Goal: Task Accomplishment & Management: Use online tool/utility

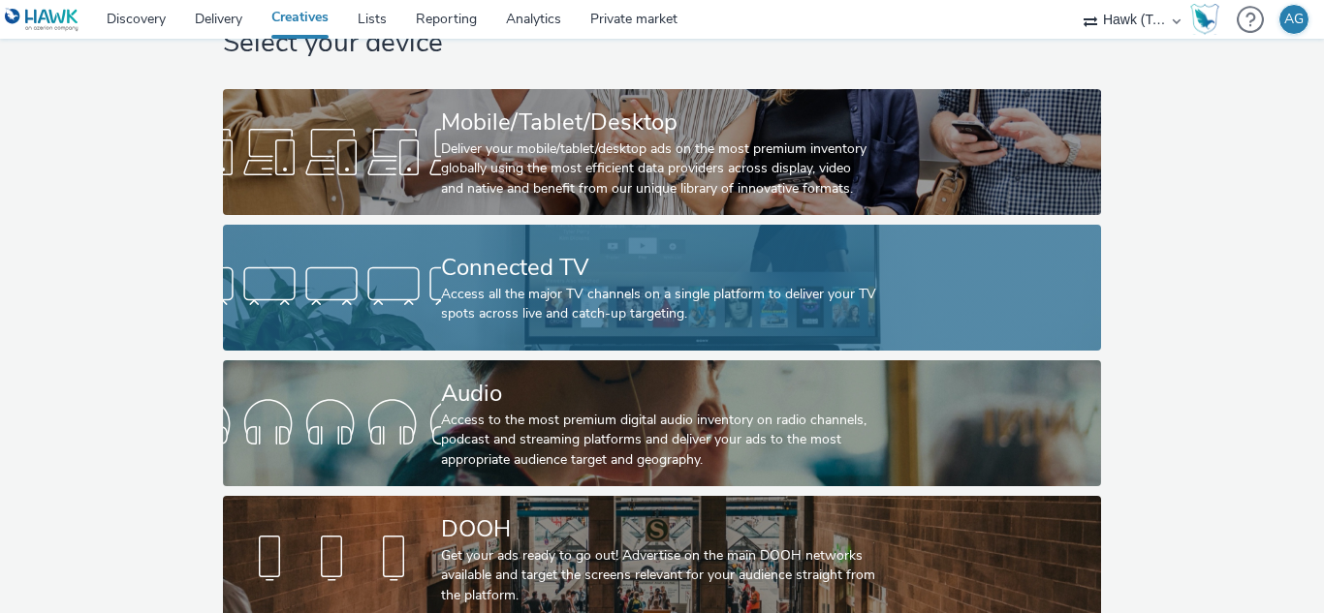
scroll to position [97, 0]
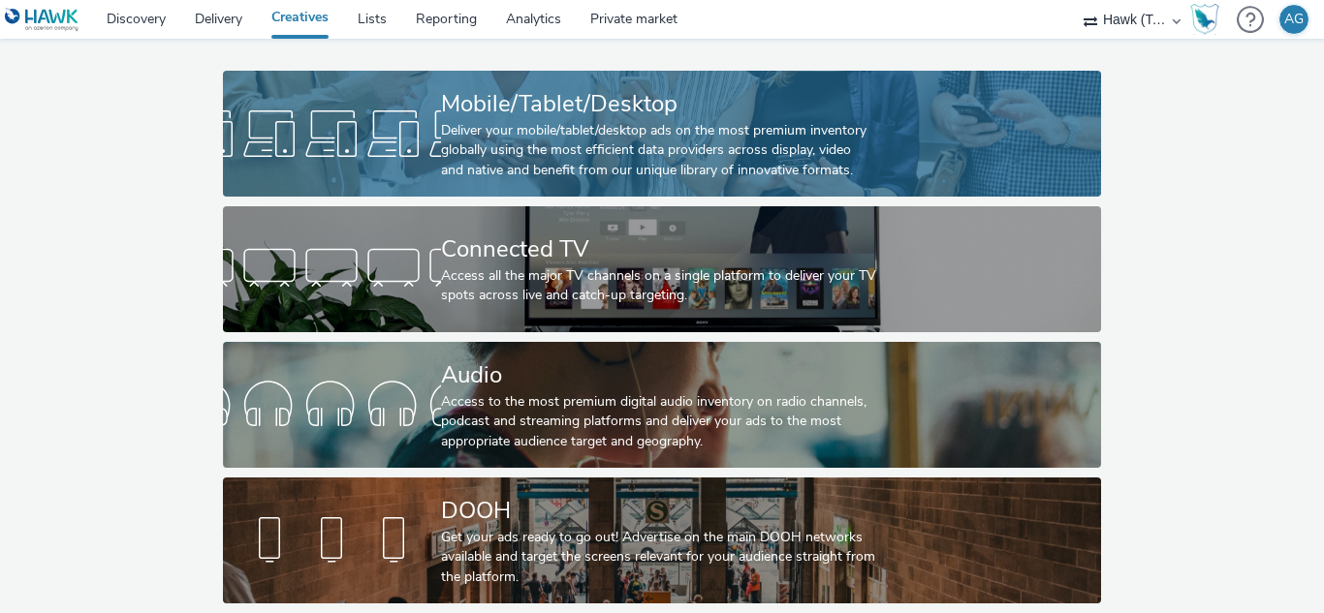
click at [557, 121] on div "Deliver your mobile/tablet/desktop ads on the most premium inventory globally u…" at bounding box center [658, 150] width 435 height 59
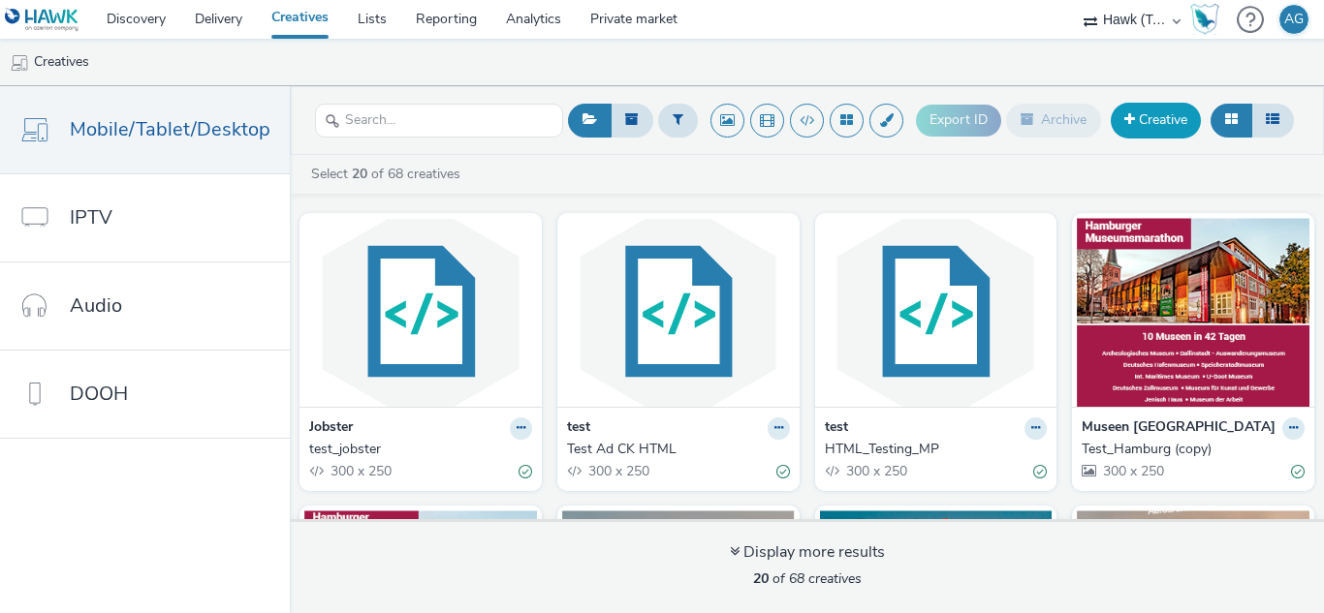
click at [1152, 116] on link "Creative" at bounding box center [1156, 120] width 90 height 35
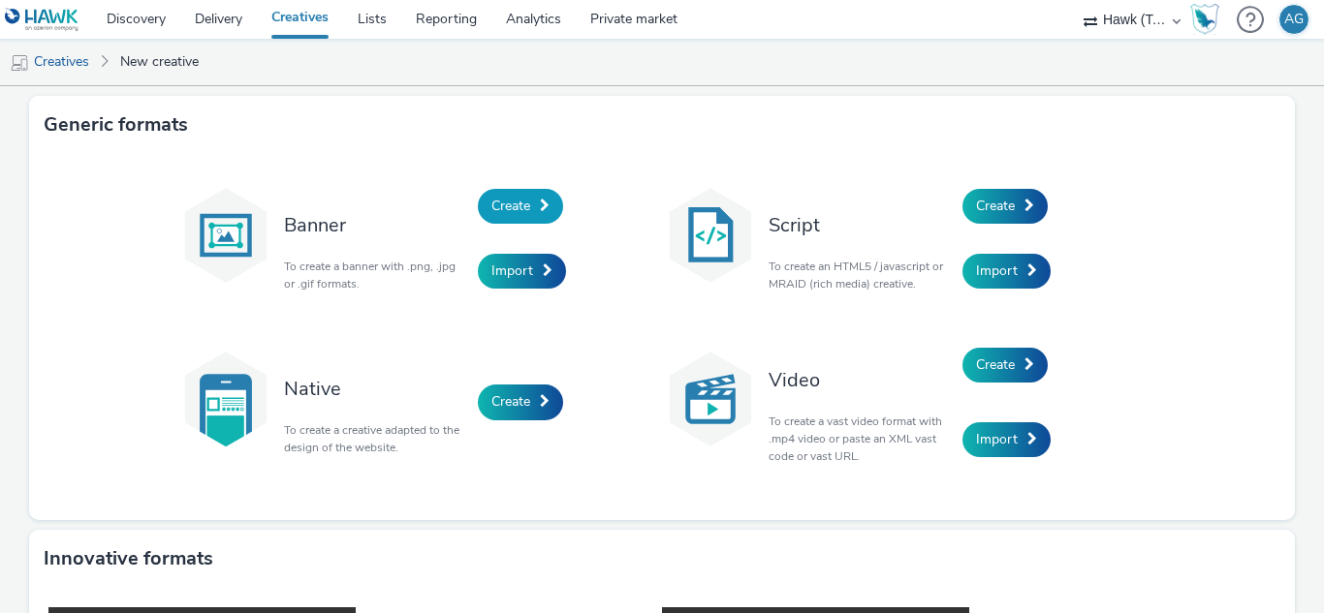
click at [521, 205] on span "Create" at bounding box center [510, 206] width 39 height 18
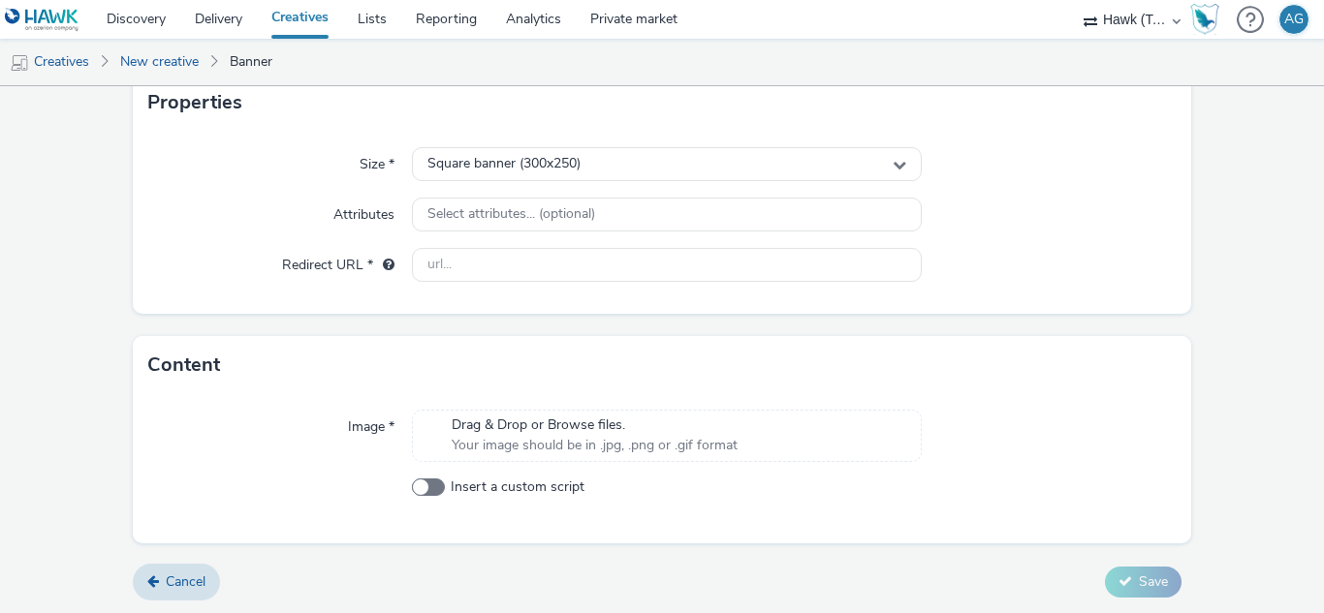
scroll to position [396, 0]
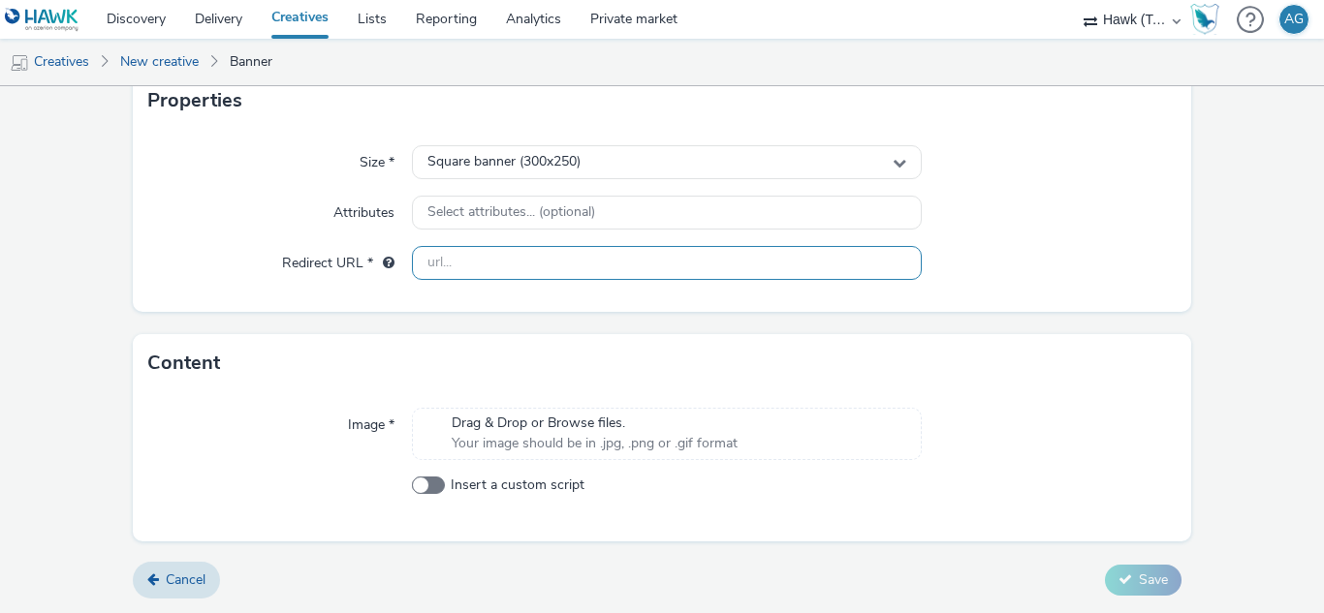
click at [493, 264] on input "text" at bounding box center [666, 263] width 509 height 34
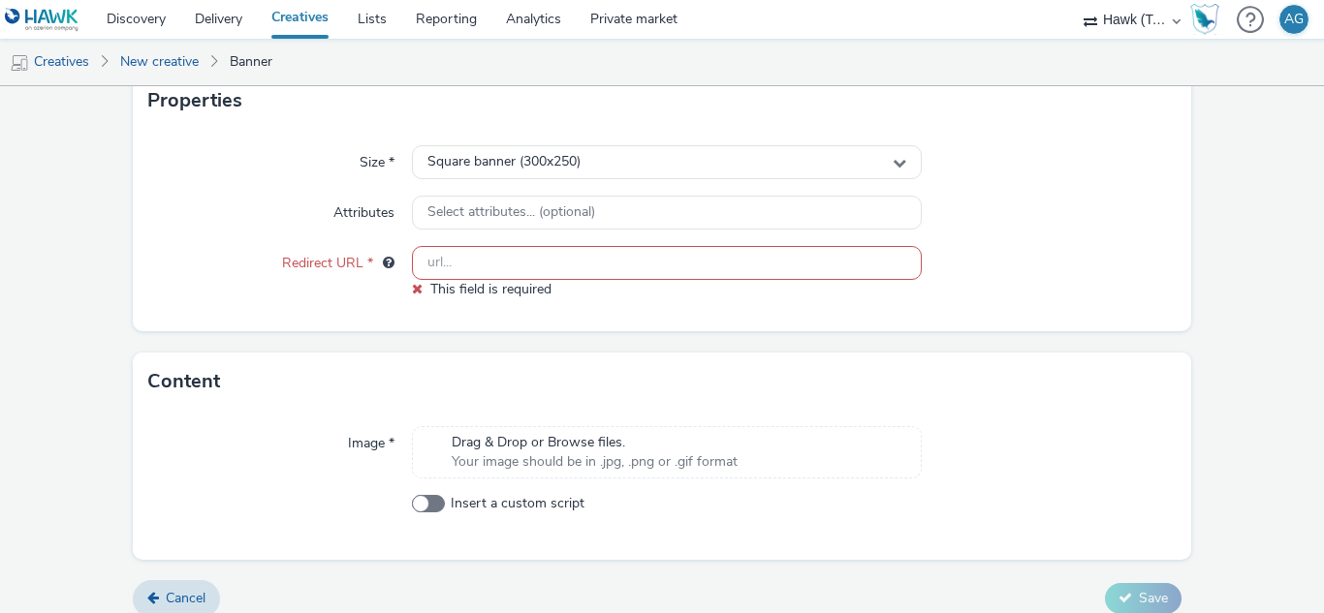
click at [523, 422] on div "Image * Drag & Drop or Browse files. Your image should be in .jpg, .png or .gif…" at bounding box center [662, 485] width 1059 height 149
click at [518, 442] on span "Drag & Drop or Browse files." at bounding box center [595, 442] width 286 height 19
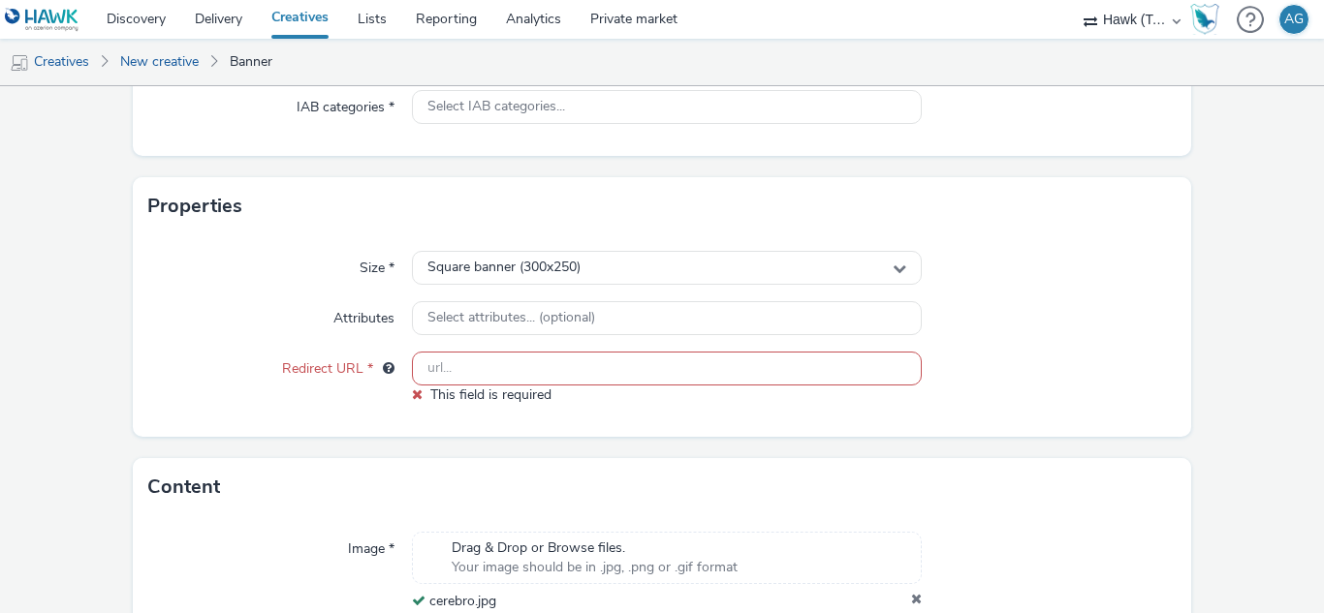
scroll to position [443, 0]
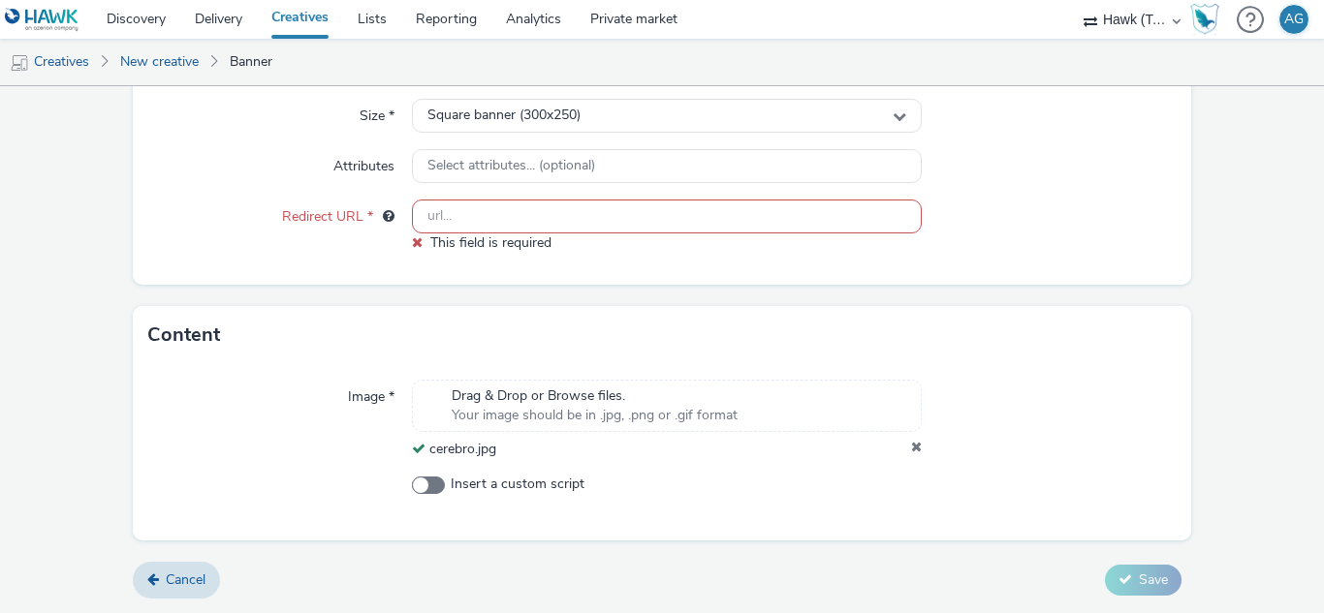
click at [922, 446] on div at bounding box center [1049, 419] width 255 height 79
click at [911, 446] on icon at bounding box center [916, 449] width 11 height 19
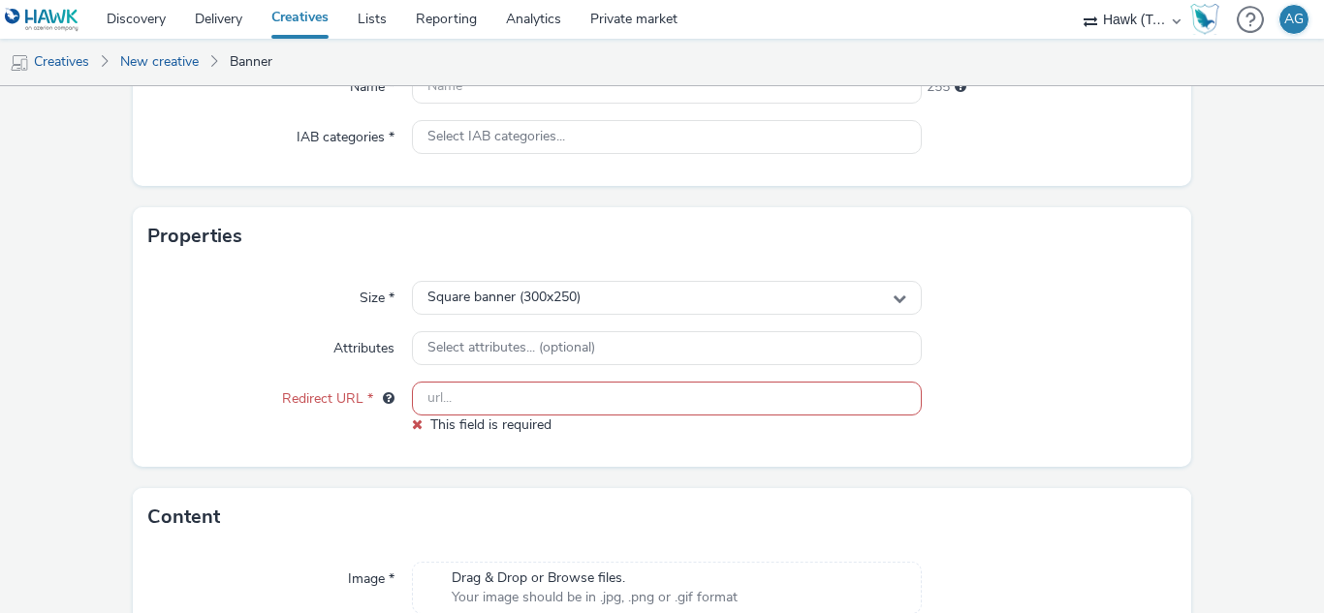
scroll to position [0, 0]
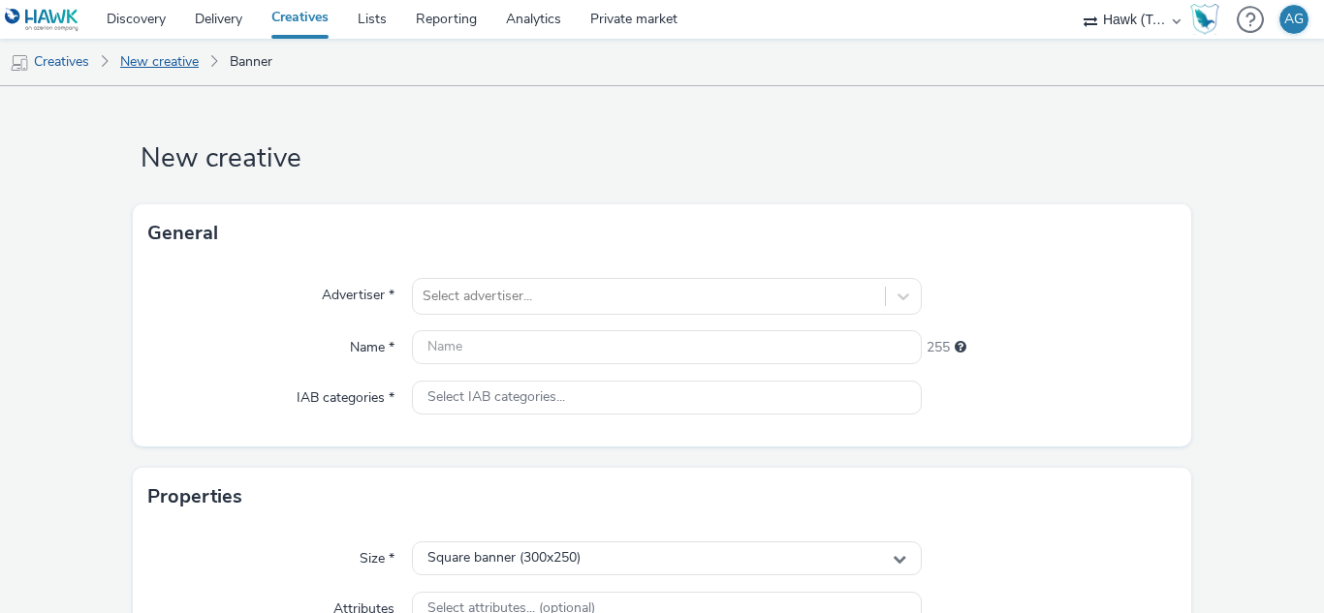
click at [142, 69] on link "New creative" at bounding box center [159, 62] width 98 height 47
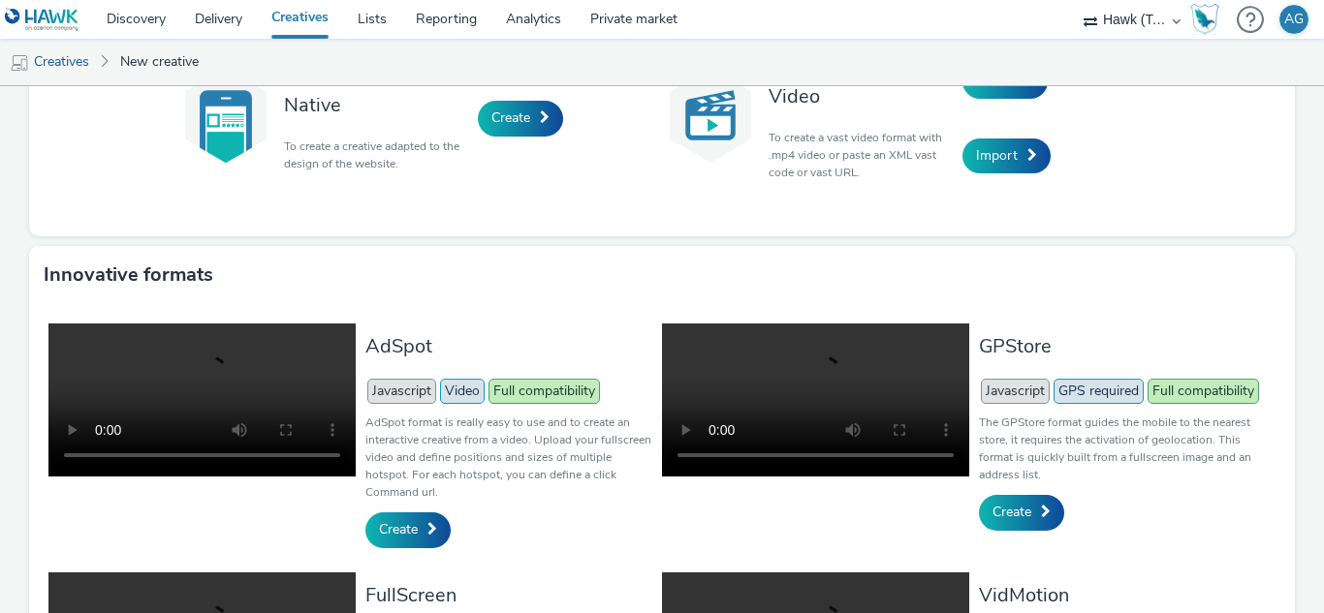
scroll to position [388, 0]
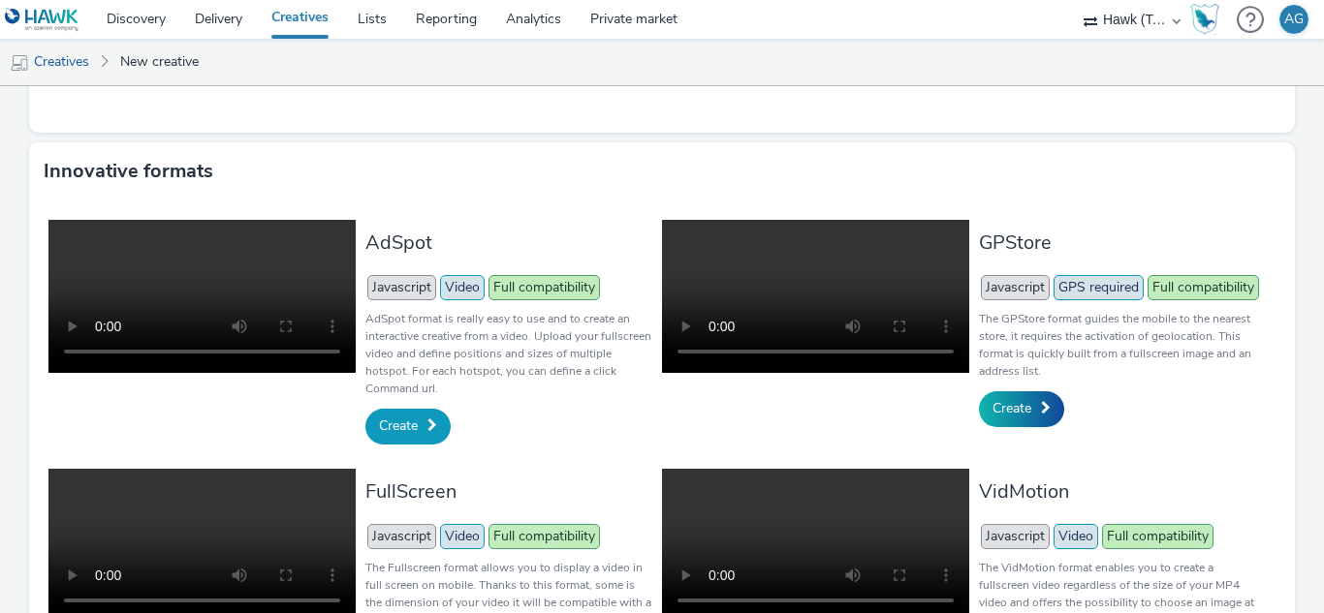
click at [400, 425] on span "Create" at bounding box center [398, 426] width 39 height 18
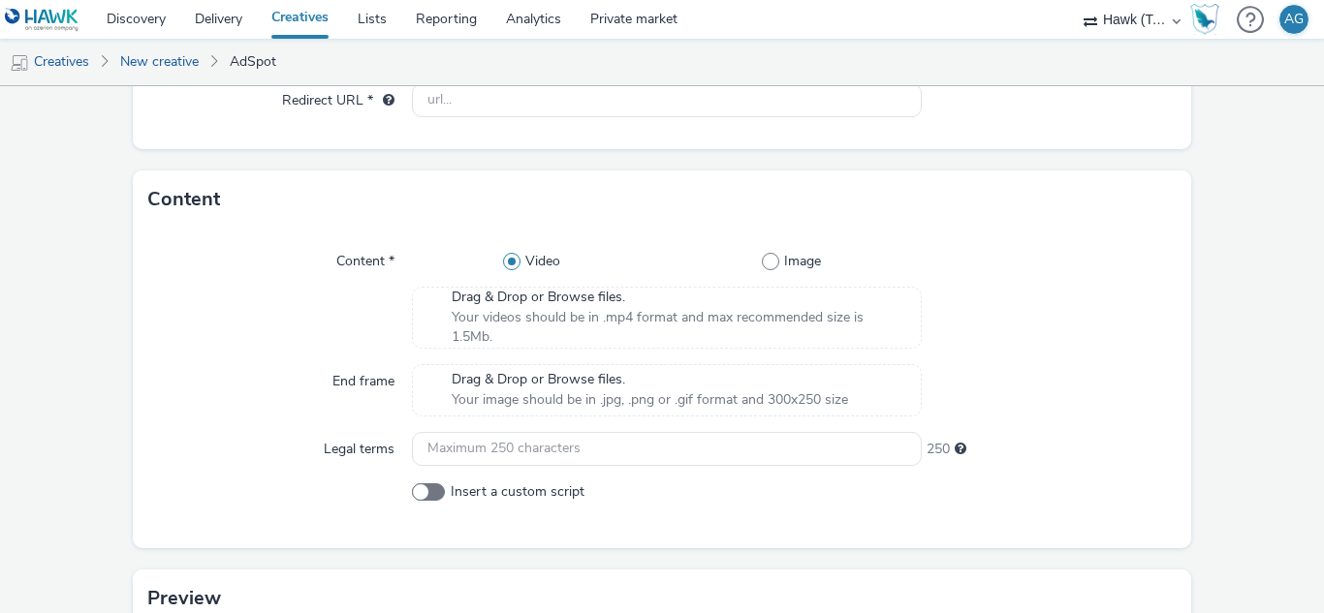
scroll to position [388, 0]
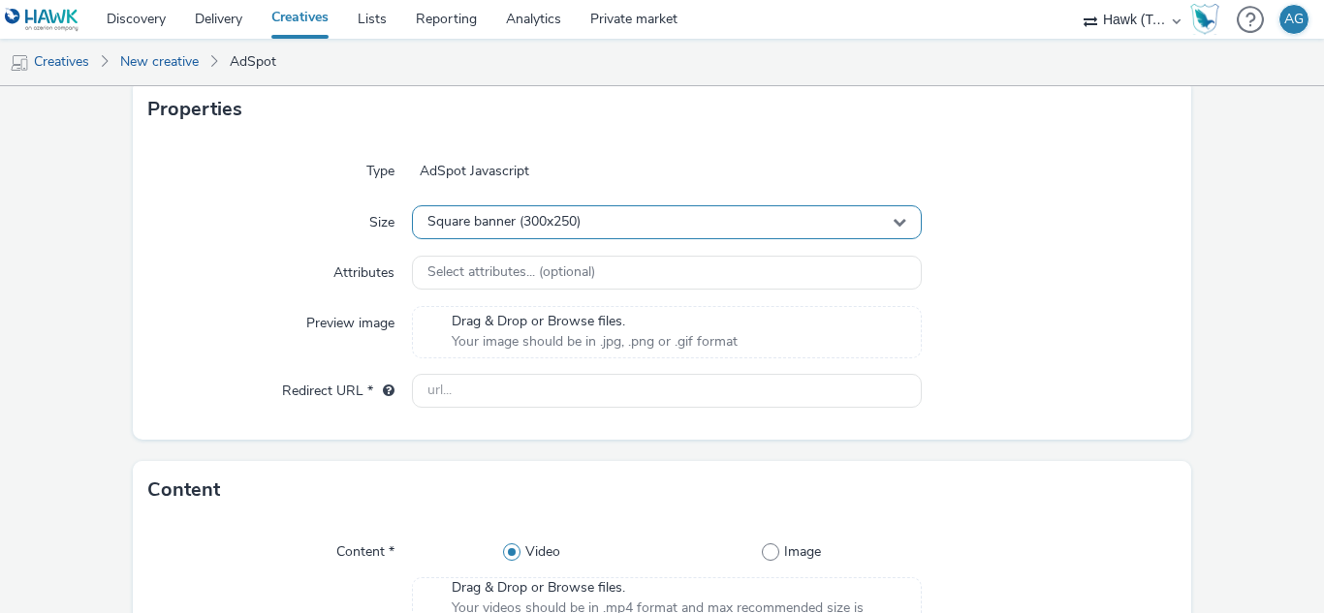
click at [879, 229] on div "Square banner (300x250)" at bounding box center [666, 222] width 509 height 34
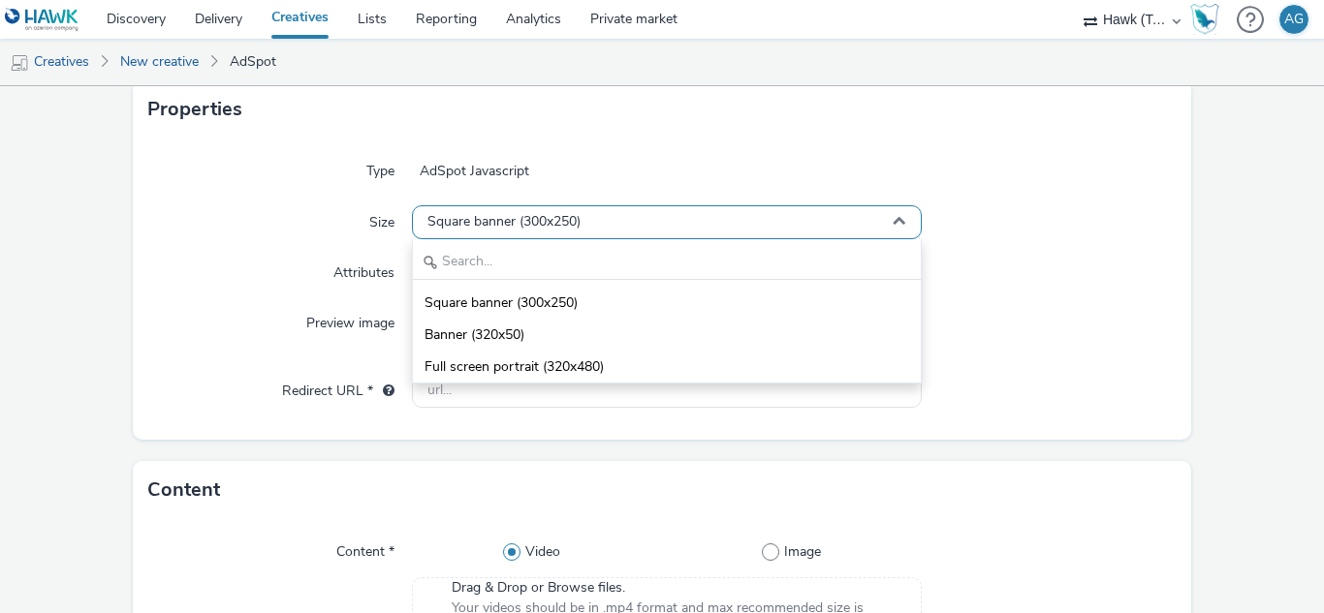
click at [879, 229] on div "Square banner (300x250)" at bounding box center [666, 222] width 509 height 34
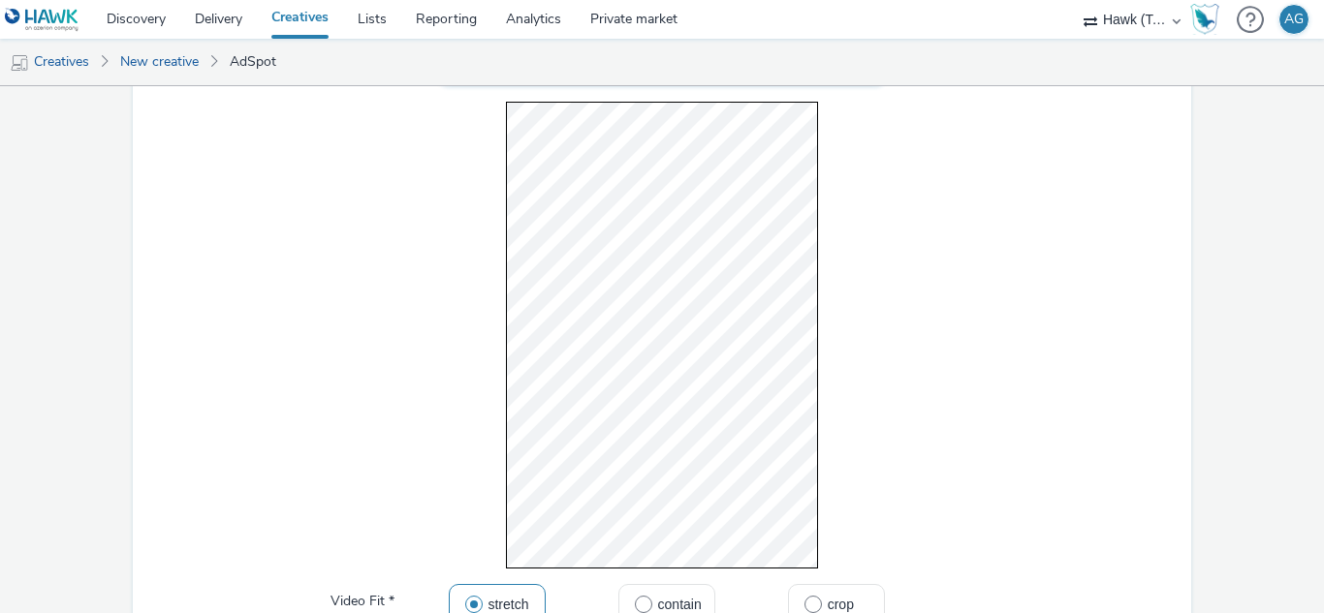
scroll to position [1454, 0]
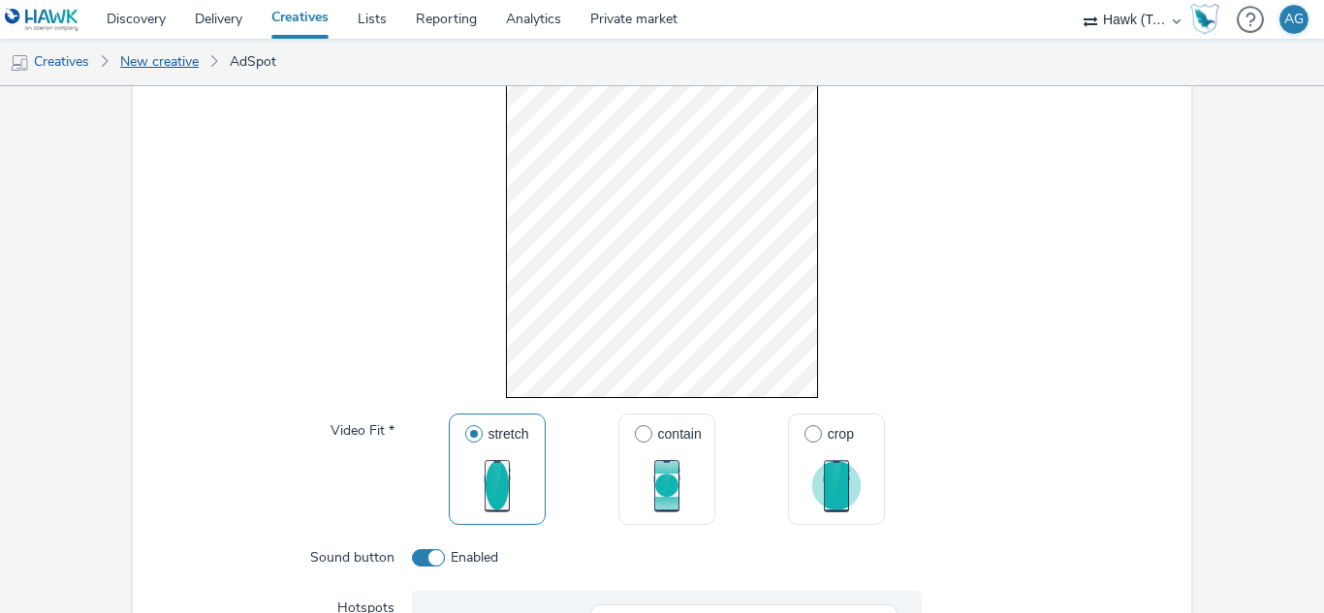
click at [173, 61] on link "New creative" at bounding box center [159, 62] width 98 height 47
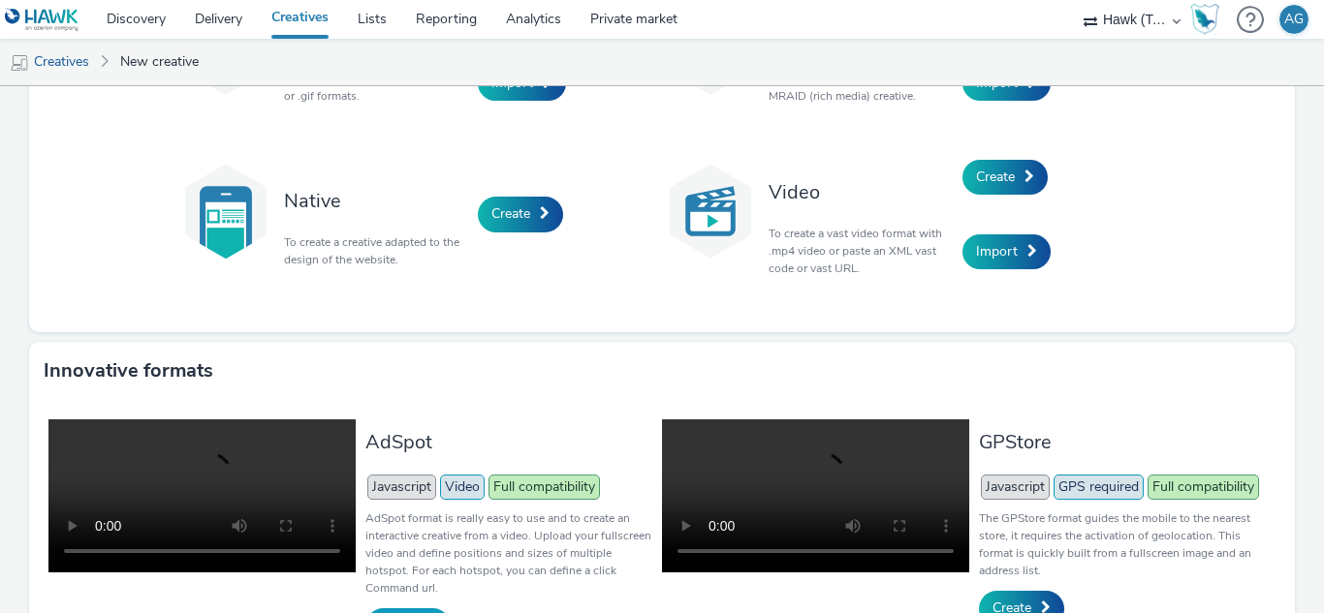
scroll to position [485, 0]
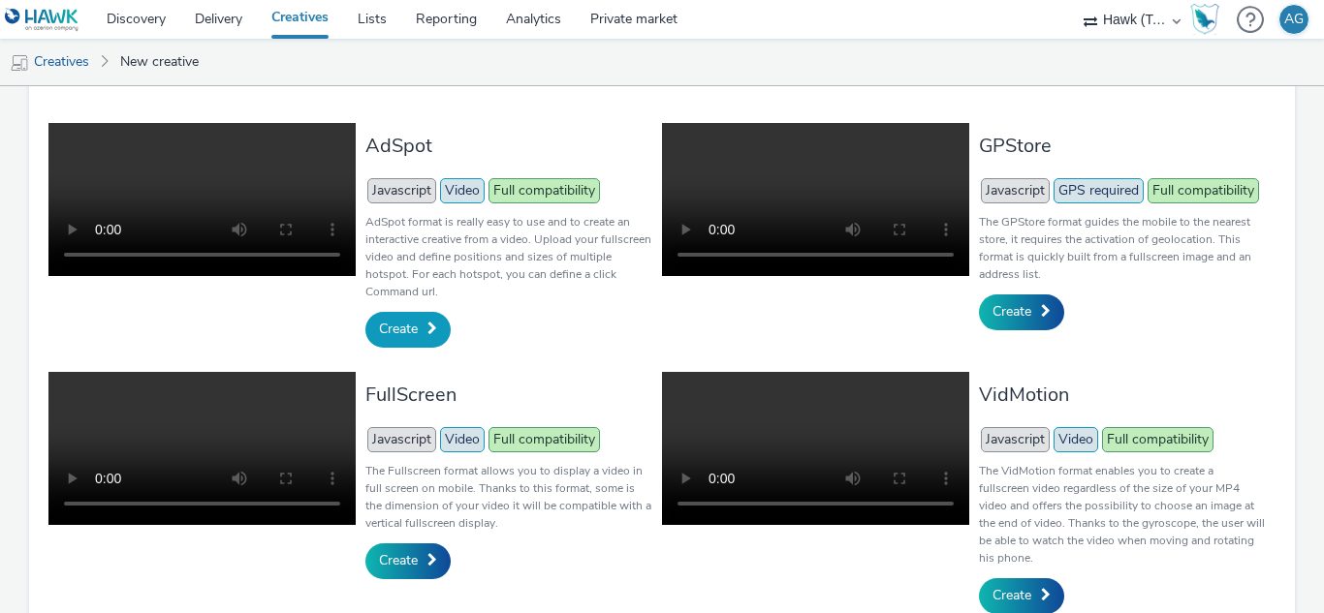
click at [417, 334] on link "Create" at bounding box center [407, 329] width 85 height 35
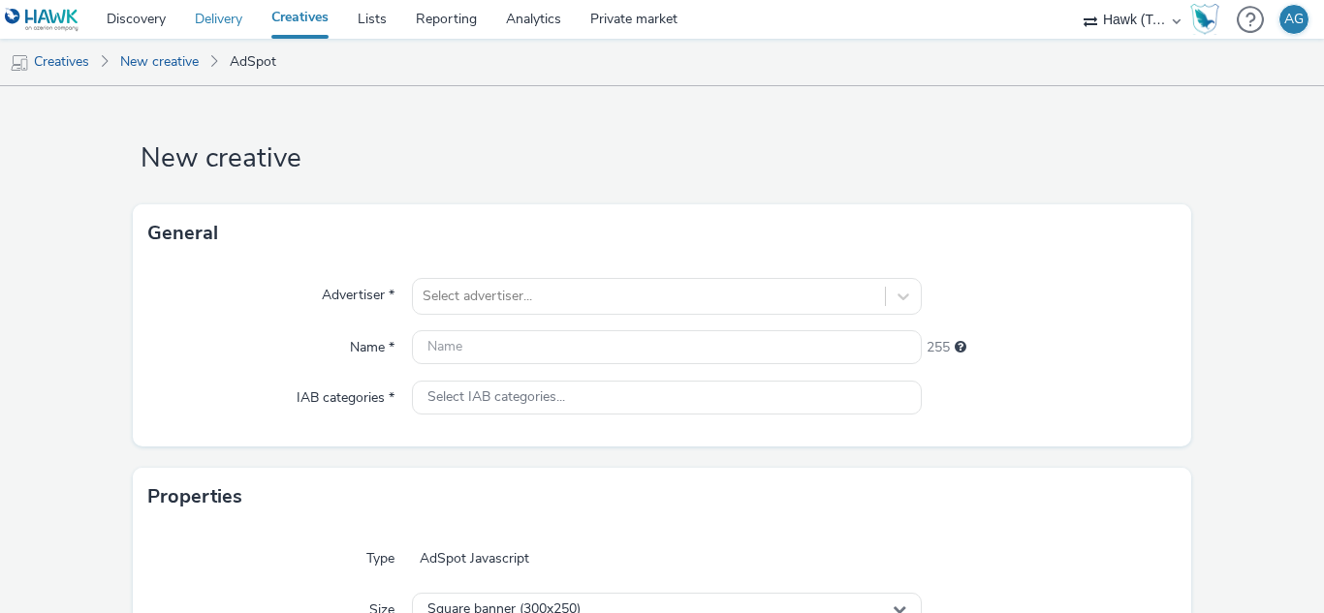
click at [217, 16] on link "Delivery" at bounding box center [218, 19] width 77 height 39
